Goal: Task Accomplishment & Management: Manage account settings

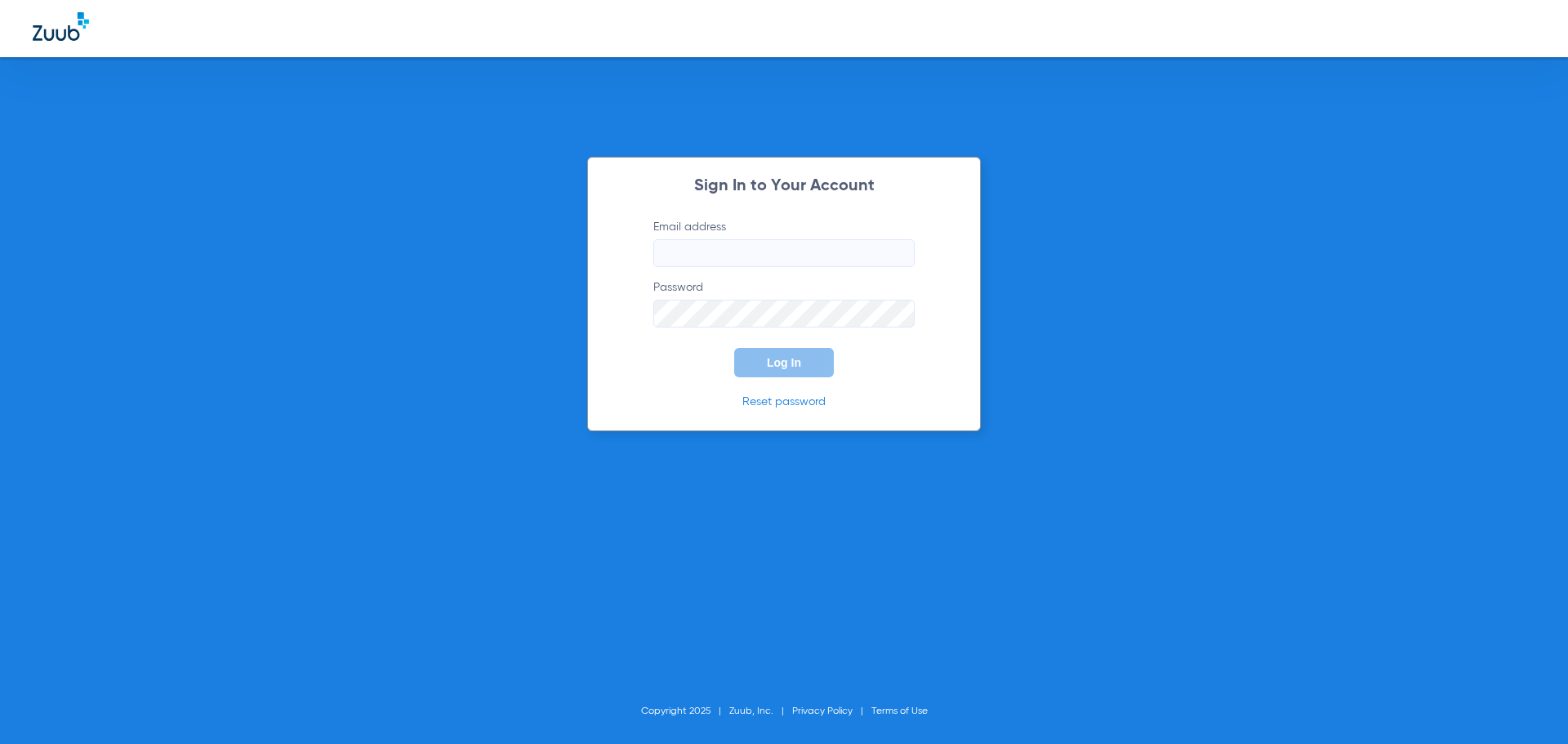
type input "[PERSON_NAME][EMAIL_ADDRESS][PERSON_NAME][DOMAIN_NAME]"
click at [797, 364] on span "Log In" at bounding box center [783, 362] width 34 height 13
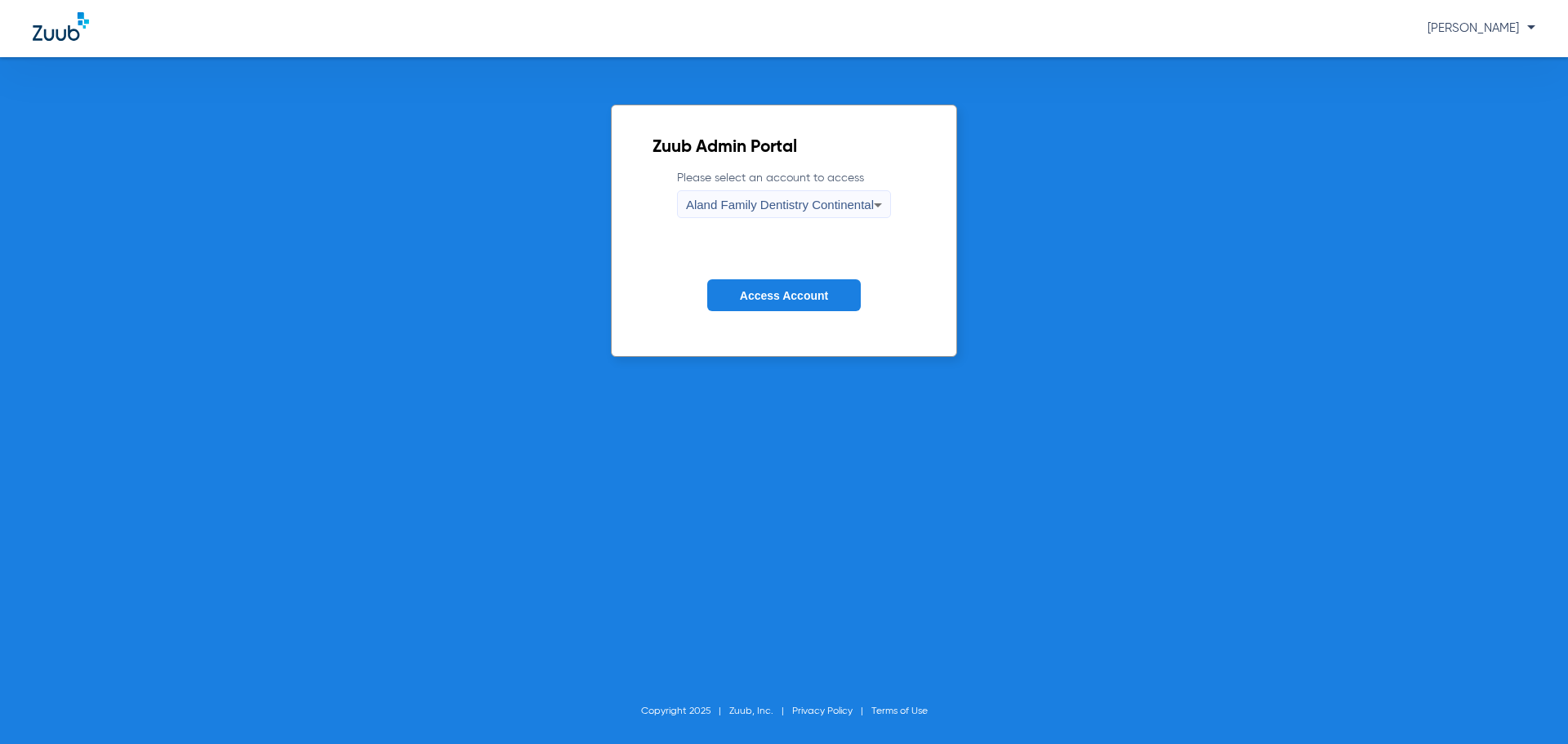
click at [765, 205] on span "Aland Family Dentistry Continental" at bounding box center [780, 204] width 188 height 14
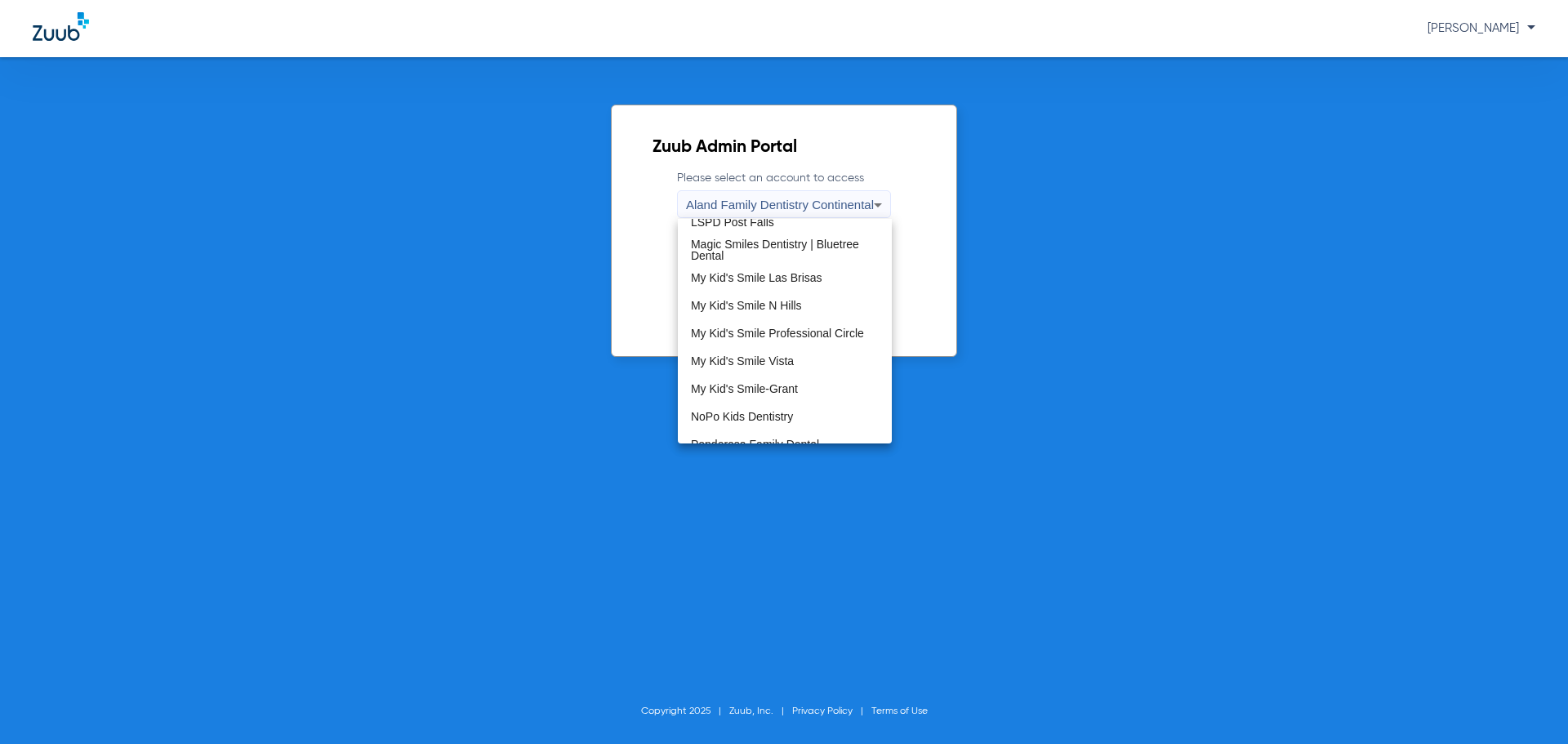
scroll to position [408, 0]
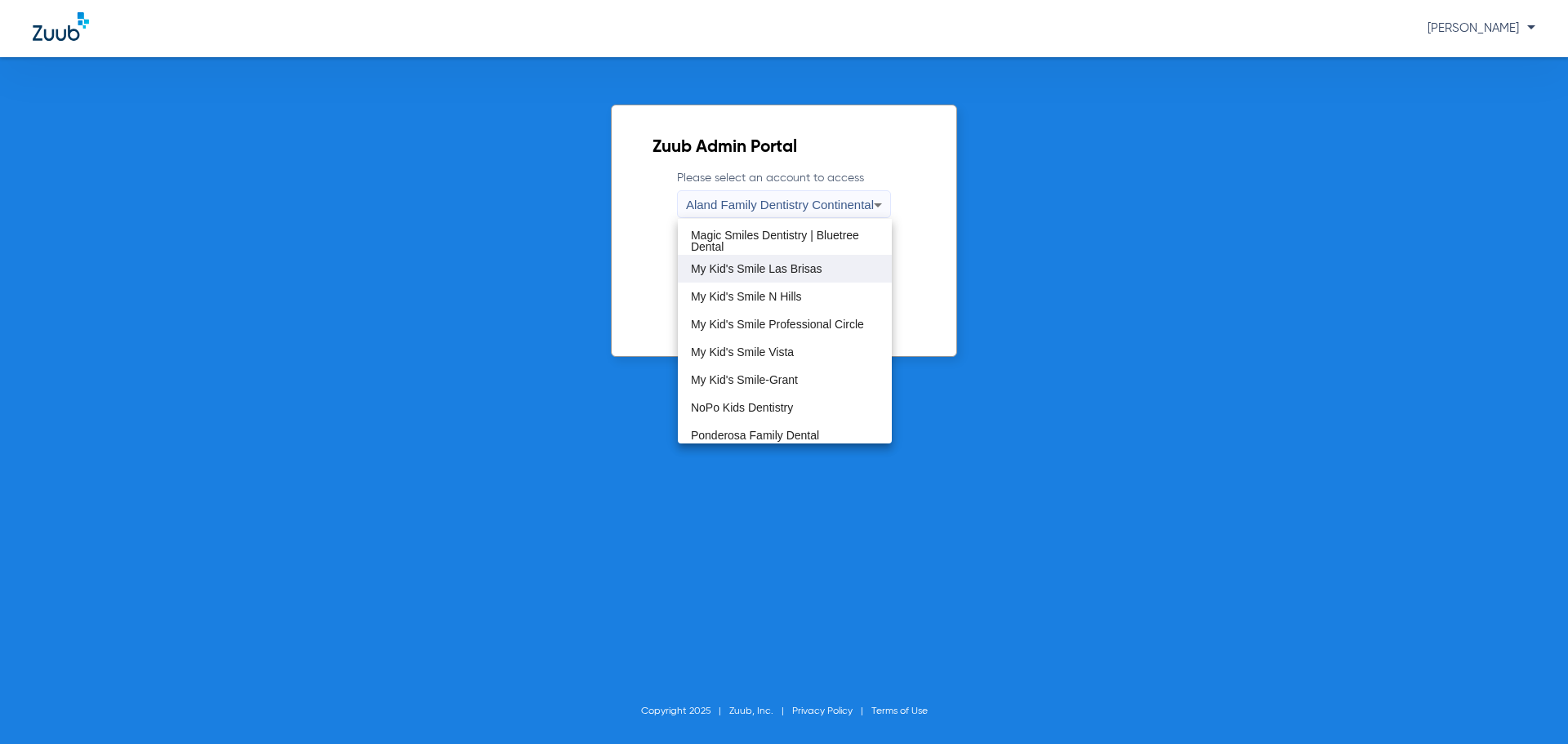
click at [791, 271] on span "My Kid's Smile Las Brisas" at bounding box center [757, 269] width 131 height 12
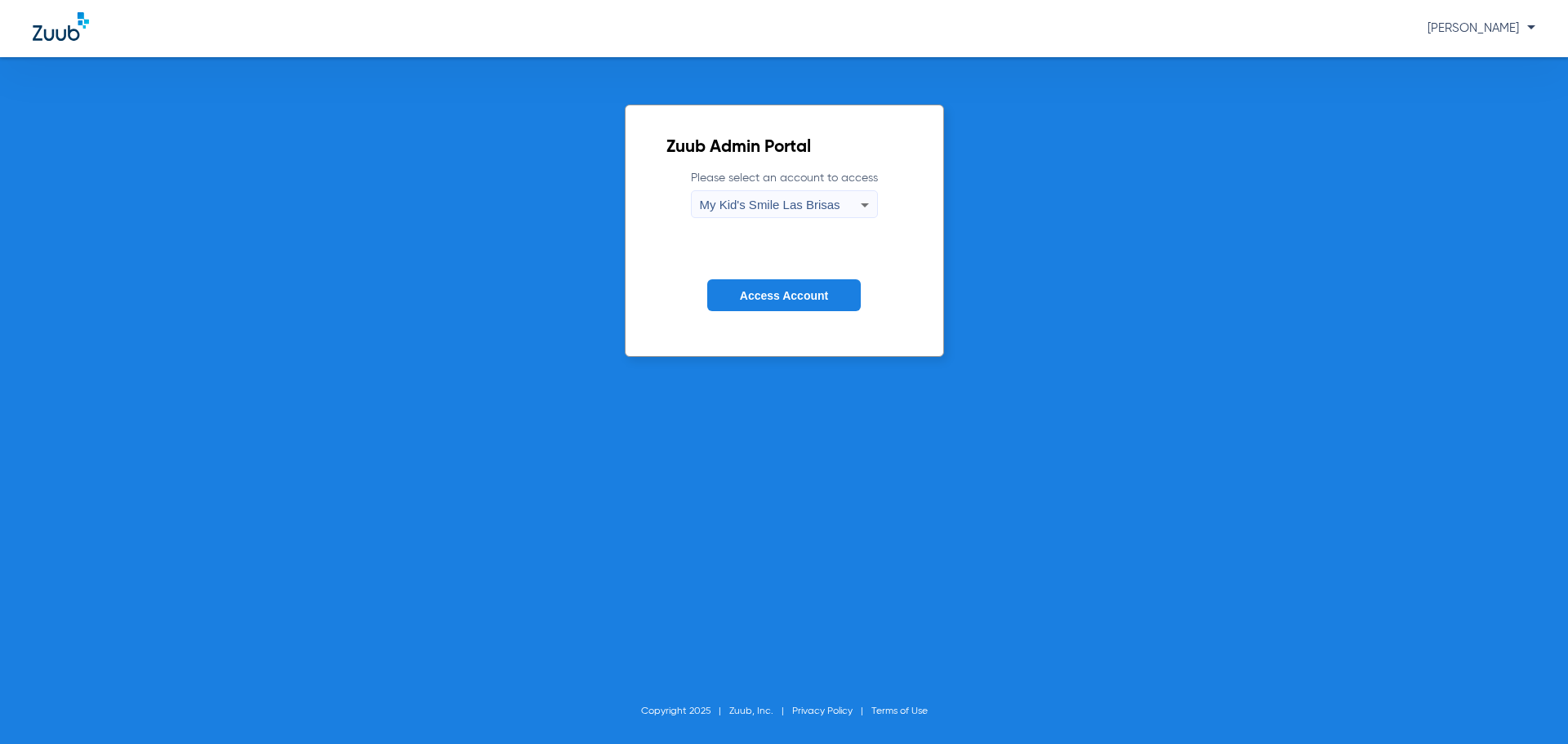
click at [750, 209] on span "My Kid's Smile Las Brisas" at bounding box center [770, 204] width 141 height 14
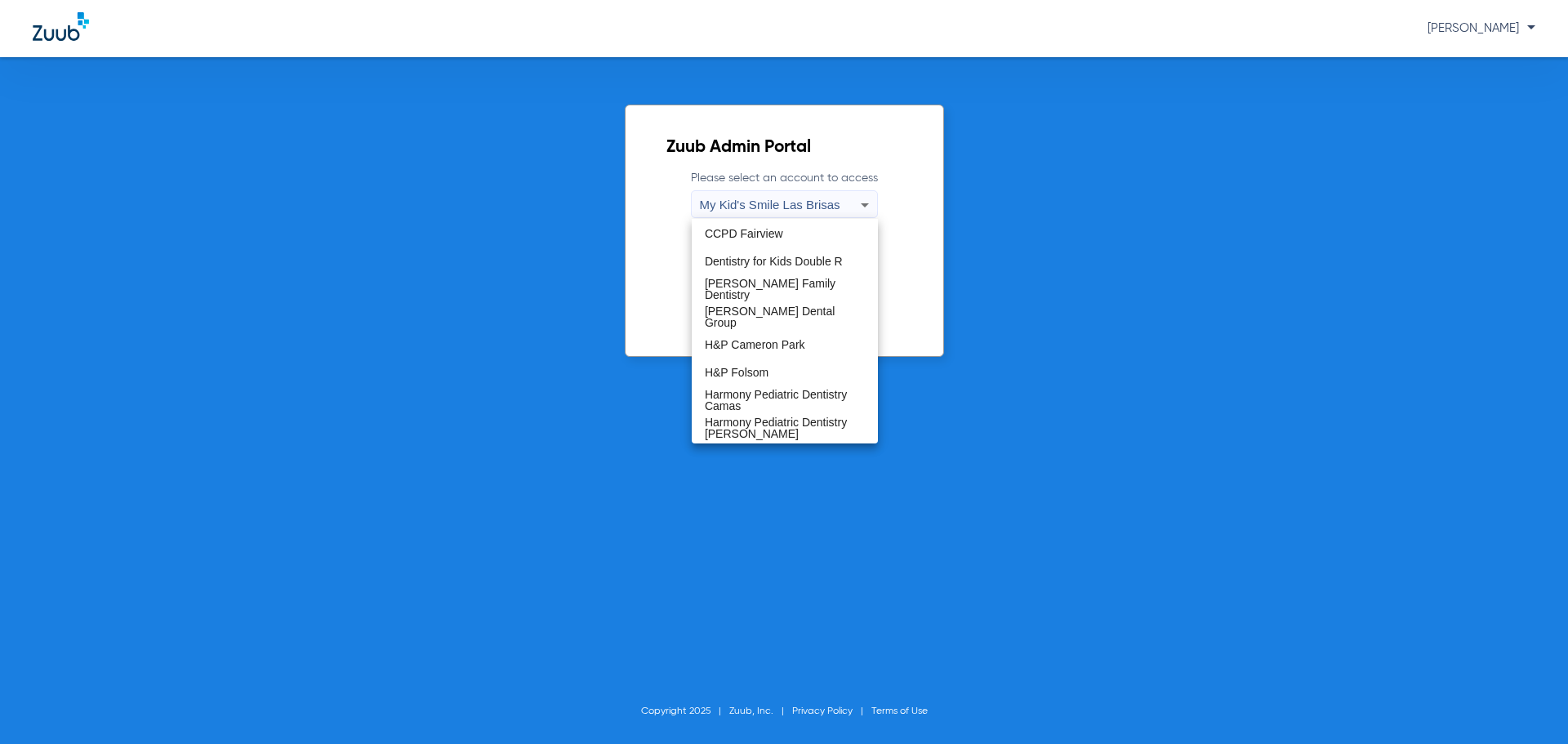
scroll to position [0, 0]
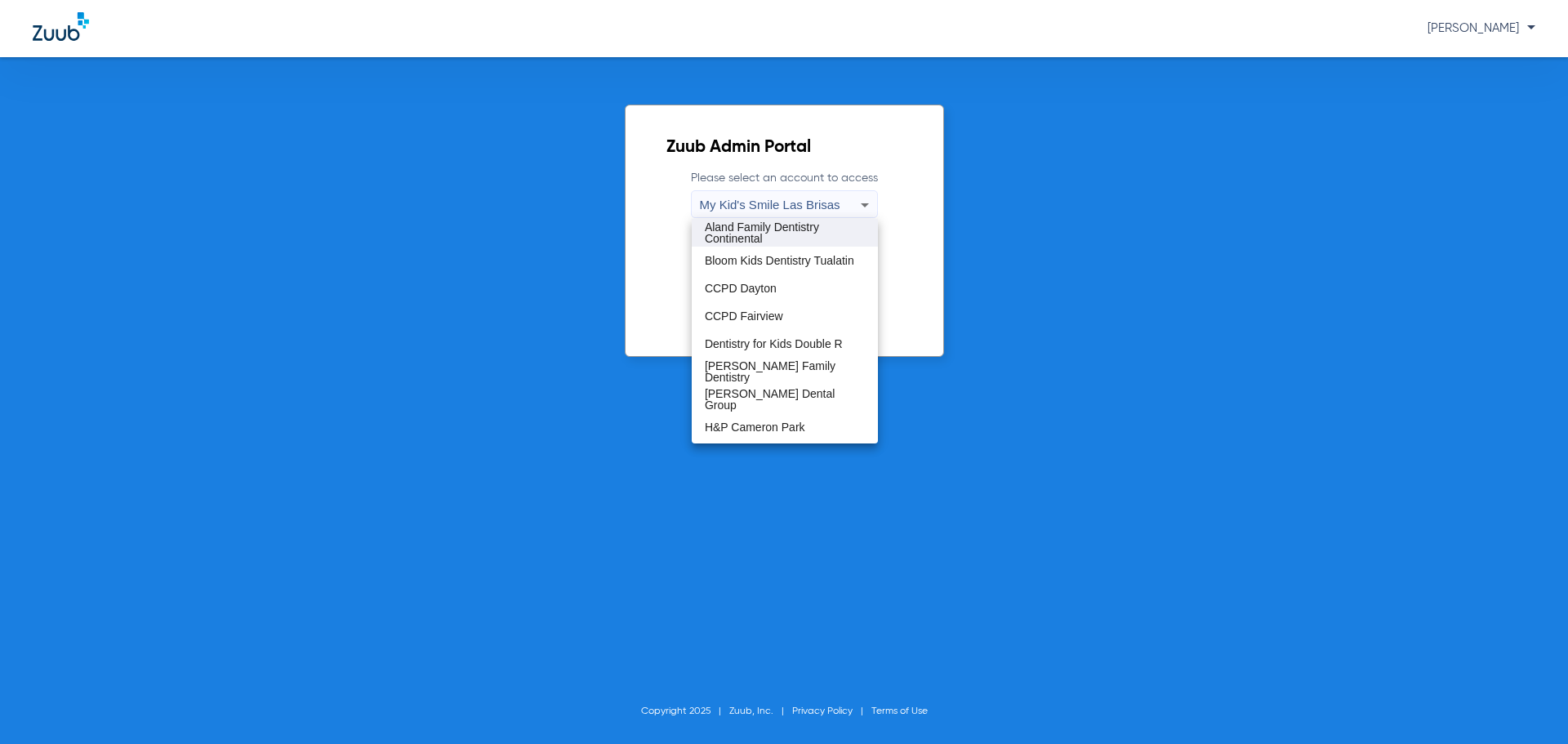
click at [742, 237] on span "Aland Family Dentistry Continental" at bounding box center [785, 232] width 160 height 22
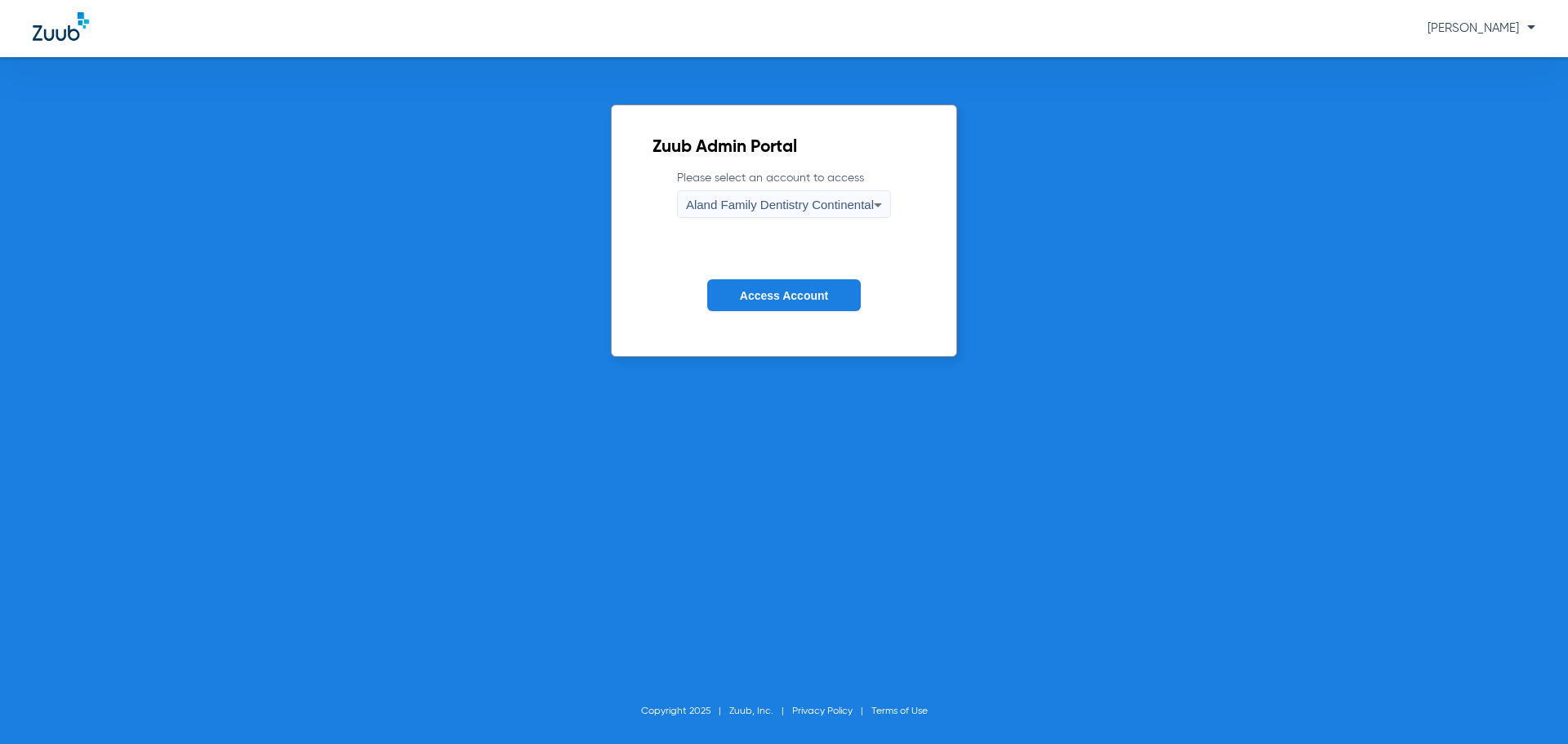
click at [770, 295] on span "Access Account" at bounding box center [784, 296] width 88 height 13
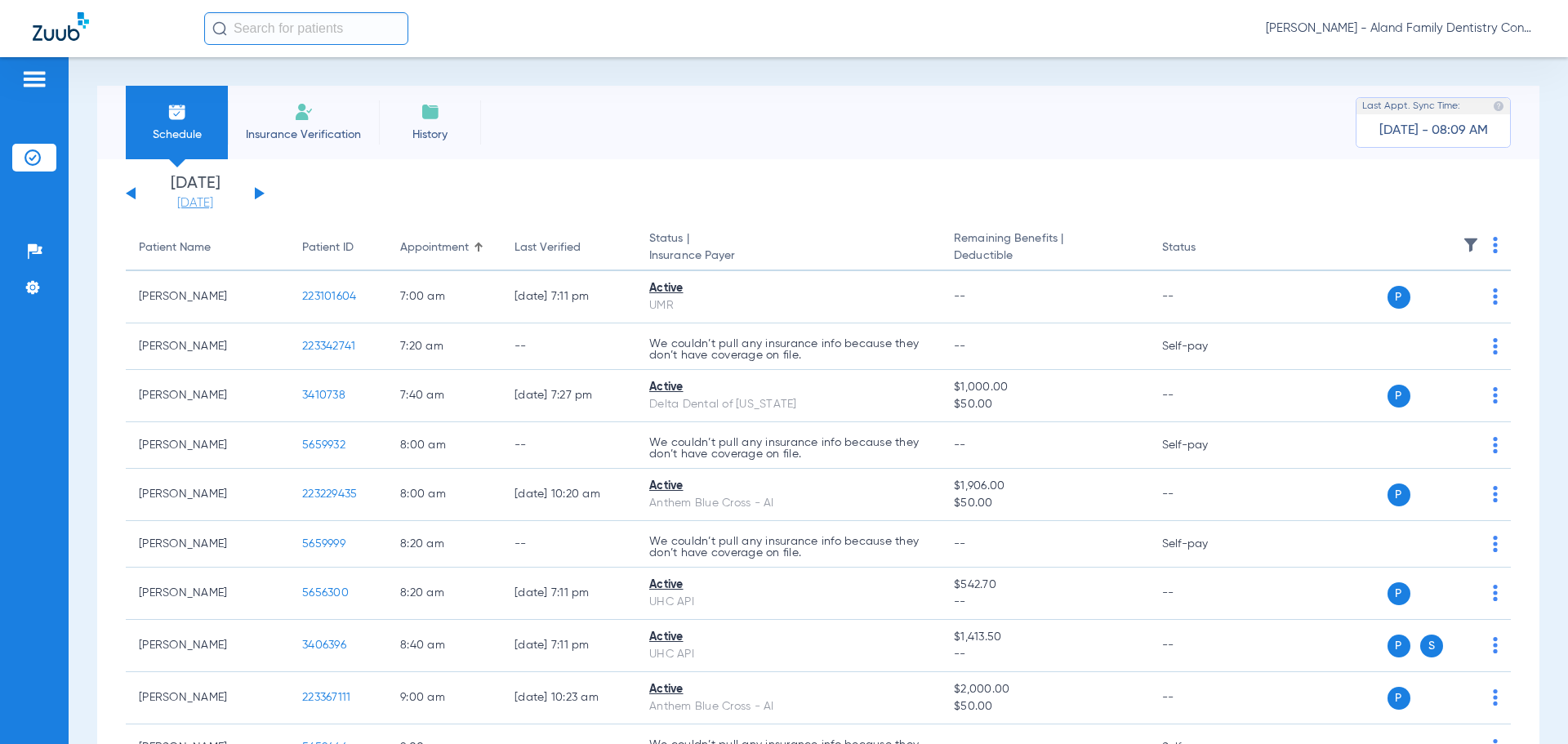
click at [205, 209] on link "[DATE]" at bounding box center [195, 204] width 98 height 17
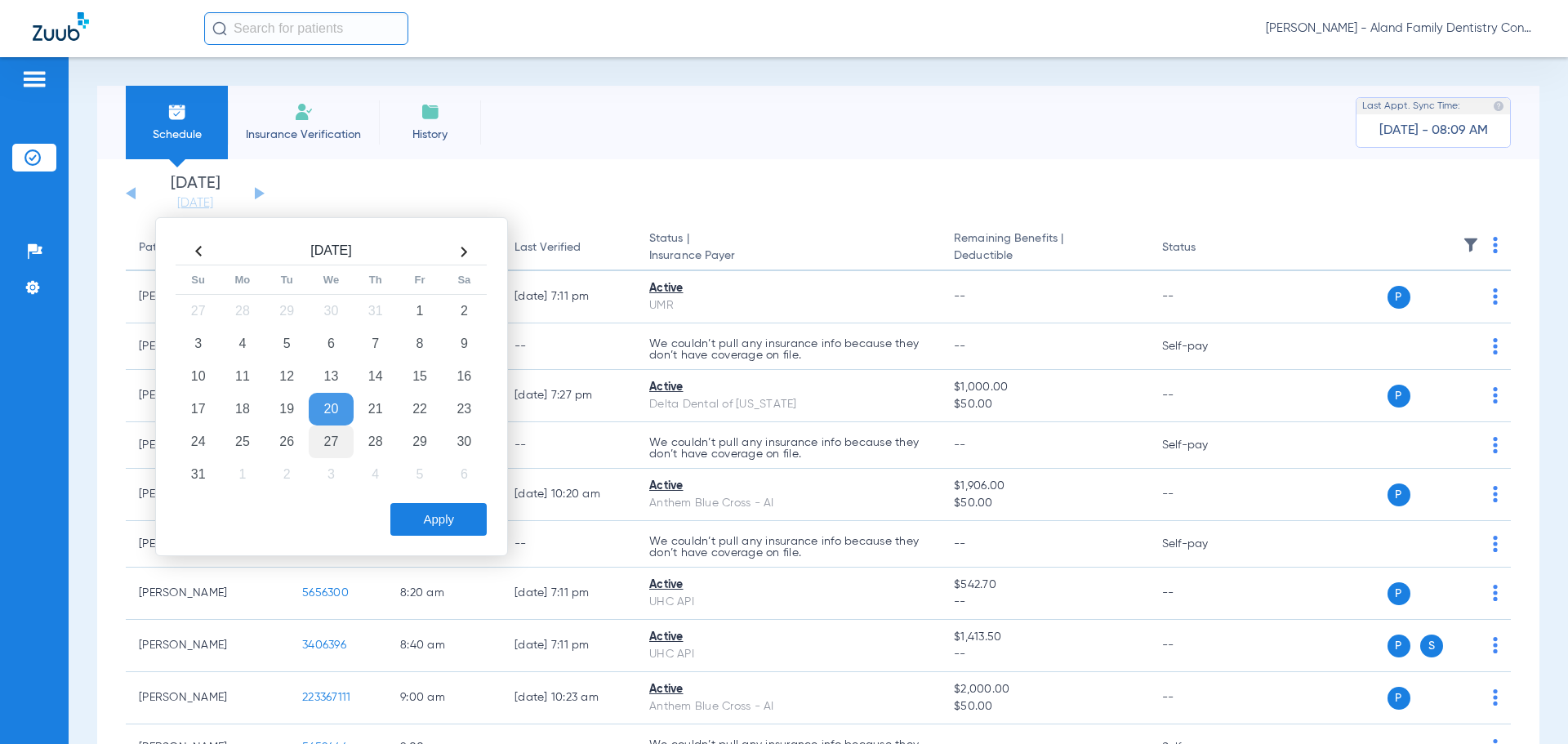
click at [336, 437] on td "27" at bounding box center [330, 441] width 44 height 32
click at [436, 525] on button "Apply" at bounding box center [438, 519] width 96 height 32
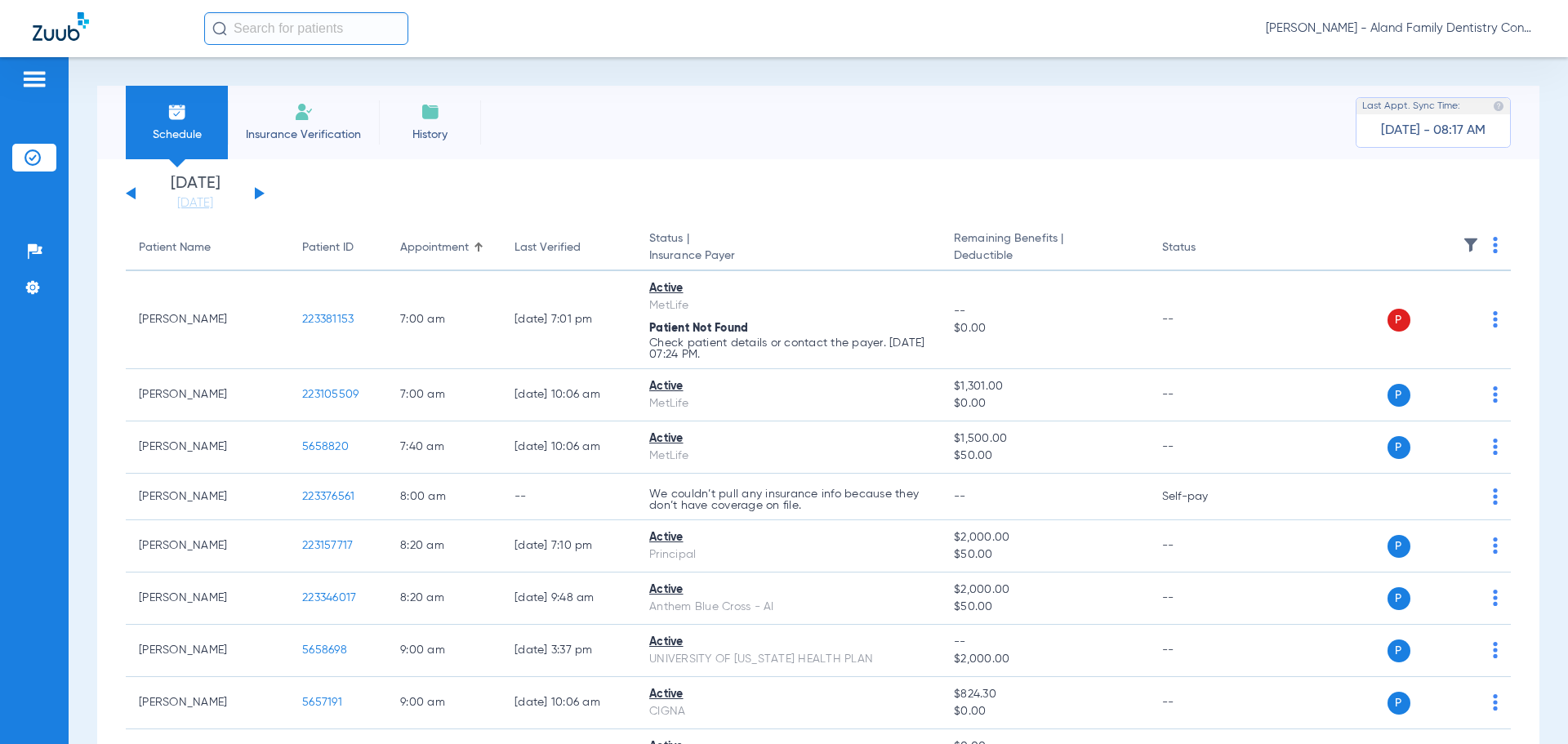
click at [1462, 30] on span "[PERSON_NAME] - Aland Family Dentistry Continental" at bounding box center [1400, 29] width 269 height 17
click at [1453, 72] on button "Account Selection" at bounding box center [1473, 57] width 117 height 32
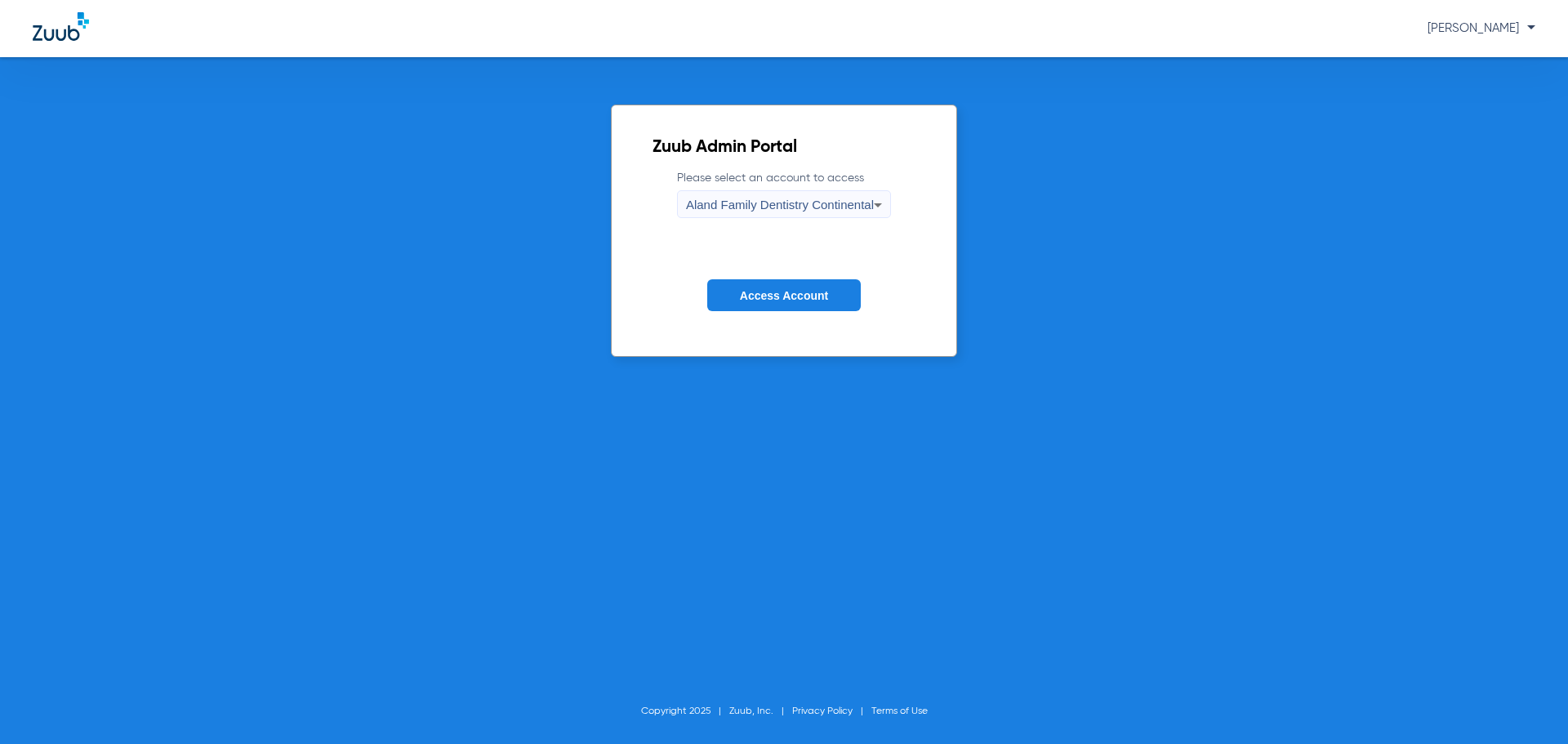
click at [777, 200] on span "Aland Family Dentistry Continental" at bounding box center [780, 204] width 188 height 14
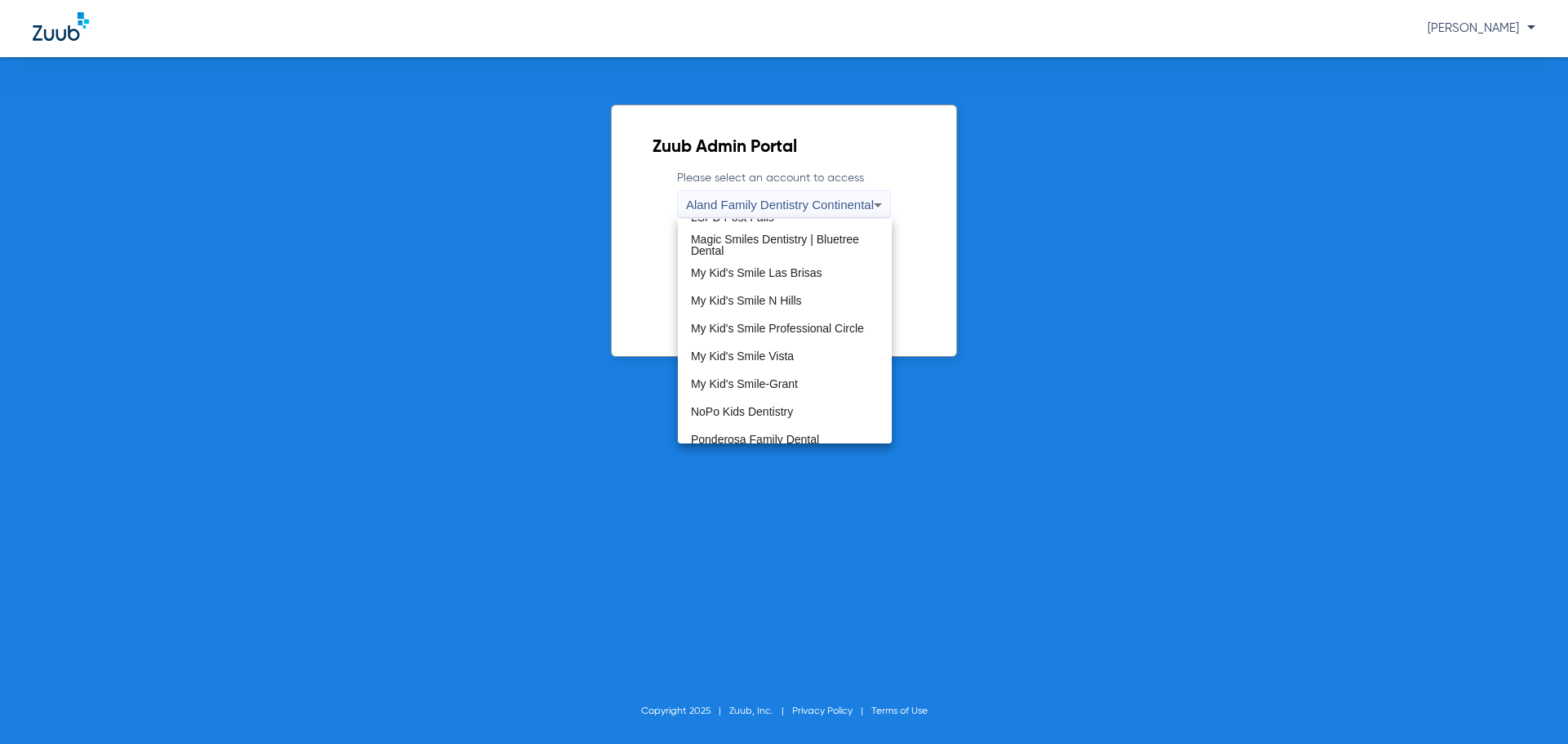
scroll to position [408, 0]
click at [777, 274] on span "My Kid's Smile Las Brisas" at bounding box center [757, 269] width 131 height 12
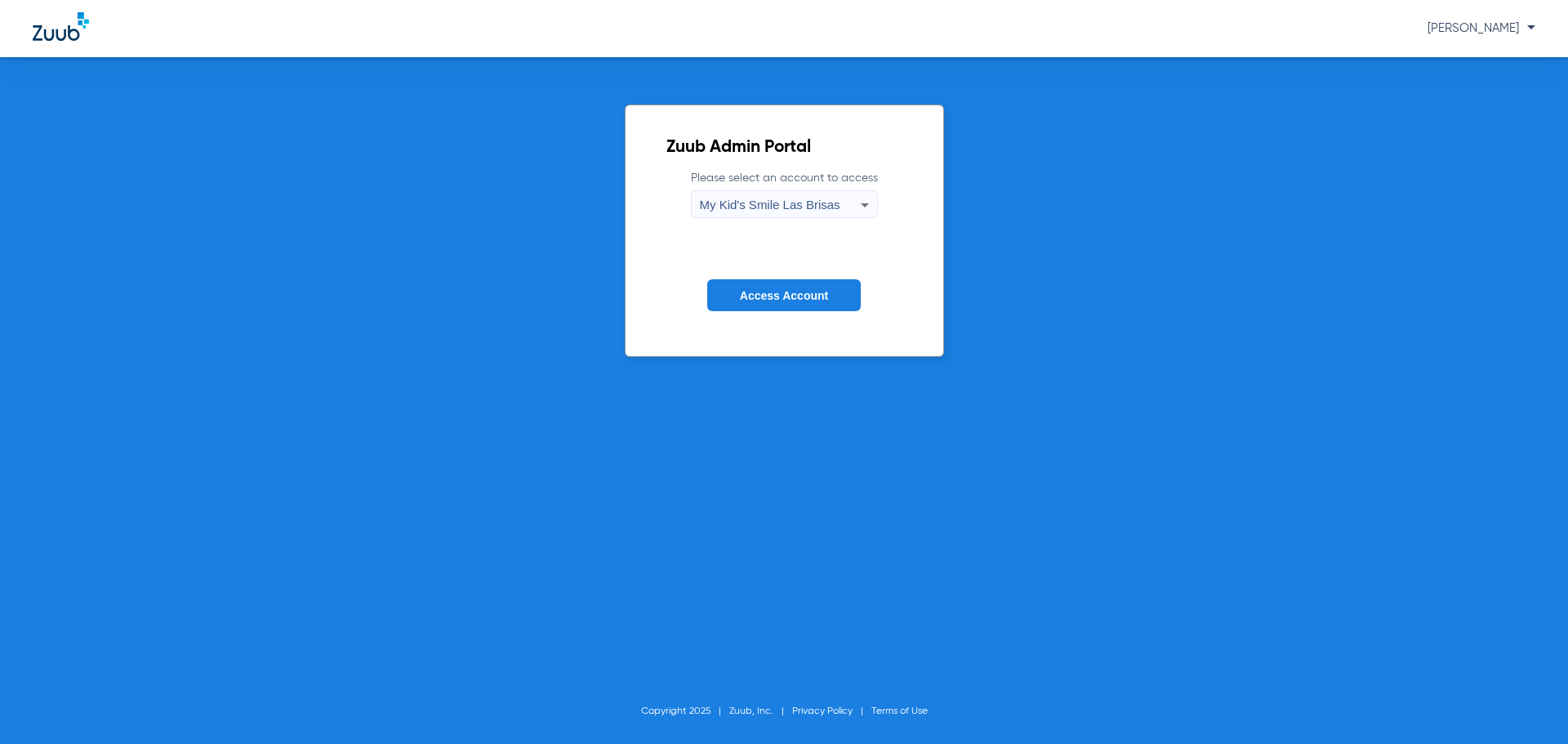
click at [770, 288] on button "Access Account" at bounding box center [784, 295] width 154 height 32
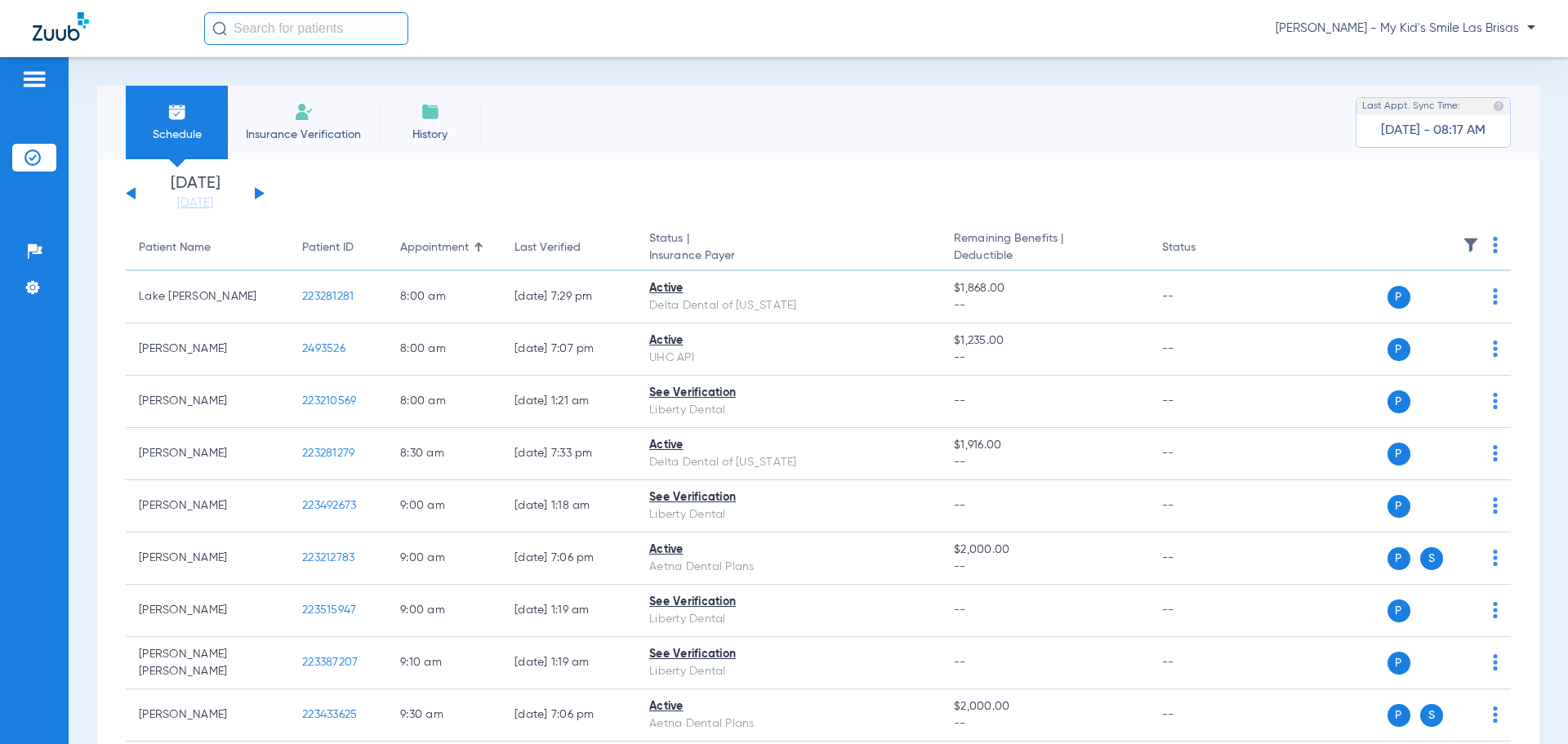
click at [262, 199] on div "[DATE] [DATE] [DATE] [DATE] [DATE] [DATE] [DATE] [DATE] [DATE] [DATE] [DATE] [D…" at bounding box center [195, 193] width 139 height 36
click at [254, 188] on div "[DATE] [DATE] [DATE] [DATE] [DATE] [DATE] [DATE] [DATE] [DATE] [DATE] [DATE] [D…" at bounding box center [195, 193] width 139 height 36
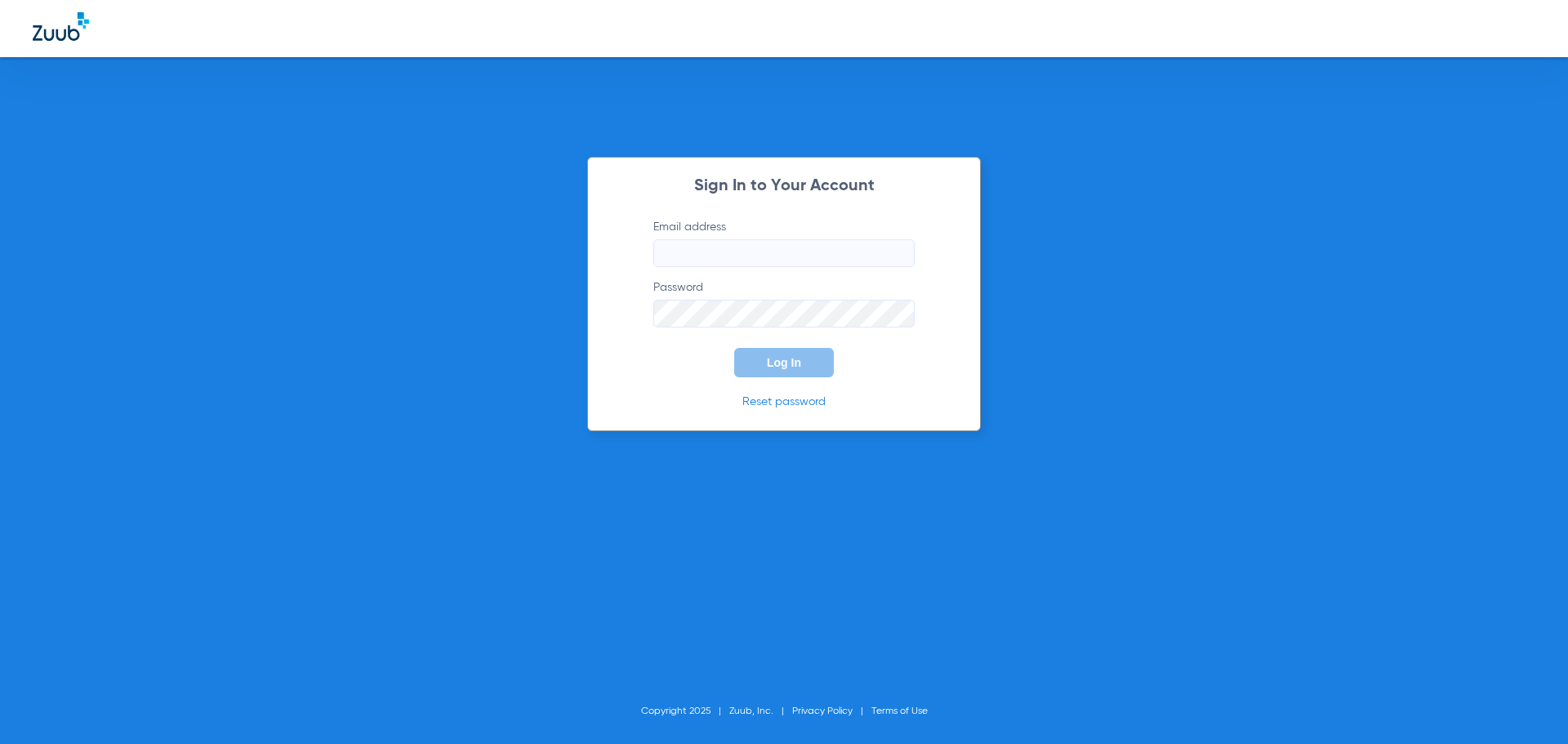
type input "[PERSON_NAME][EMAIL_ADDRESS][PERSON_NAME][DOMAIN_NAME]"
